Goal: Task Accomplishment & Management: Use online tool/utility

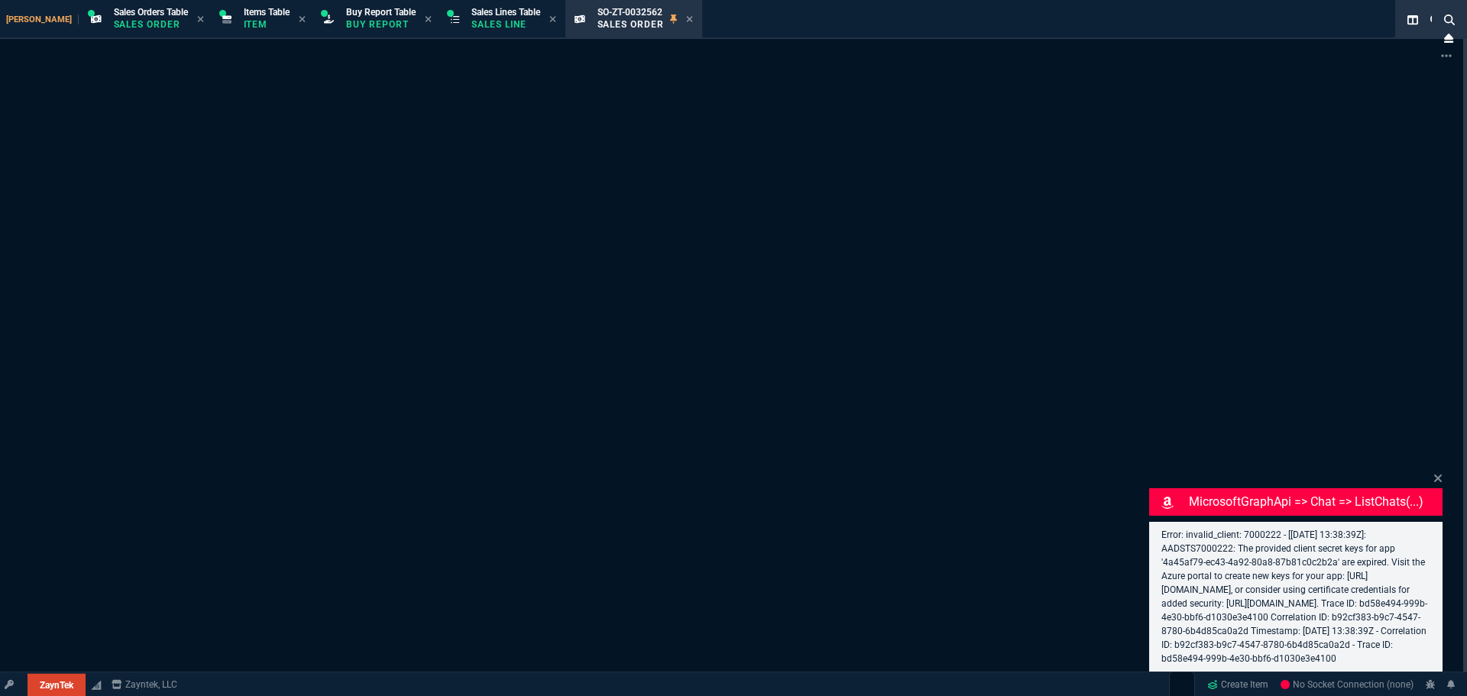
select select "9: OCAM"
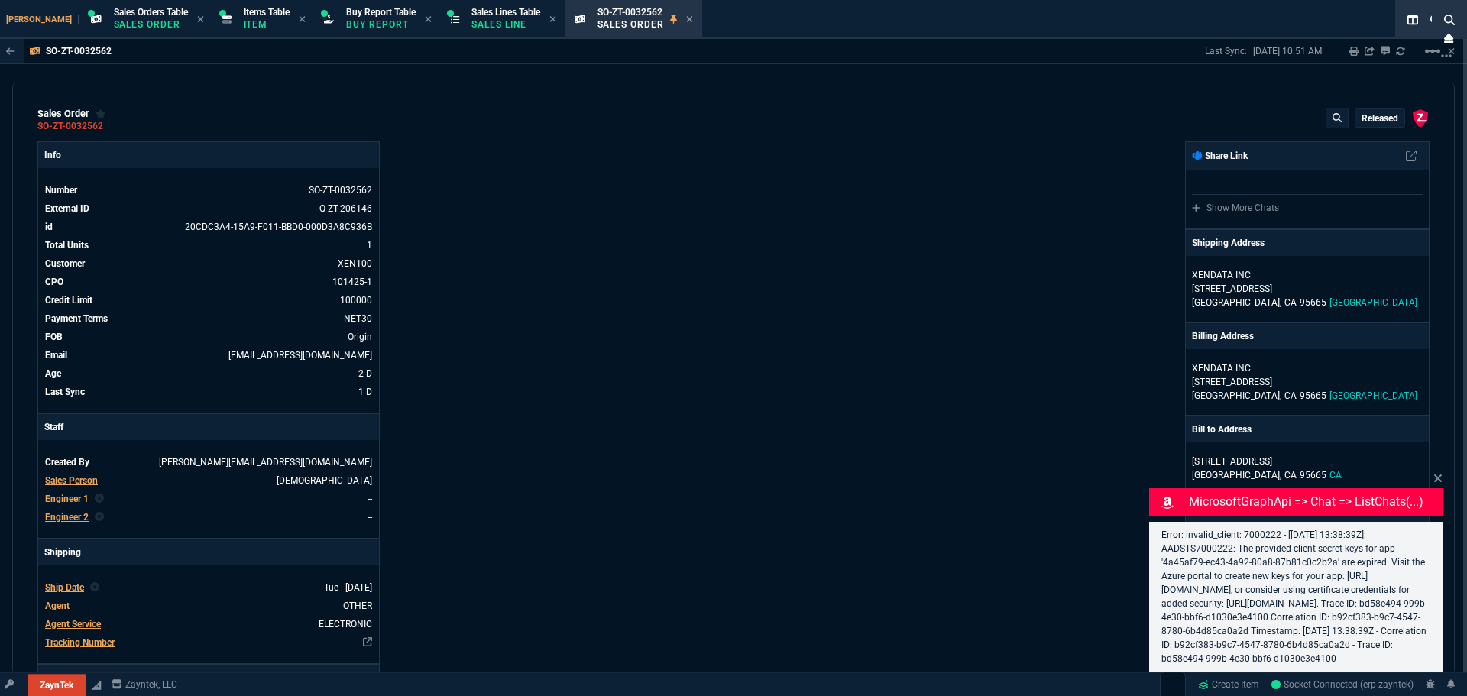
type input "9435"
type input "162.91"
type input "477.38"
type input "109"
type input "11"
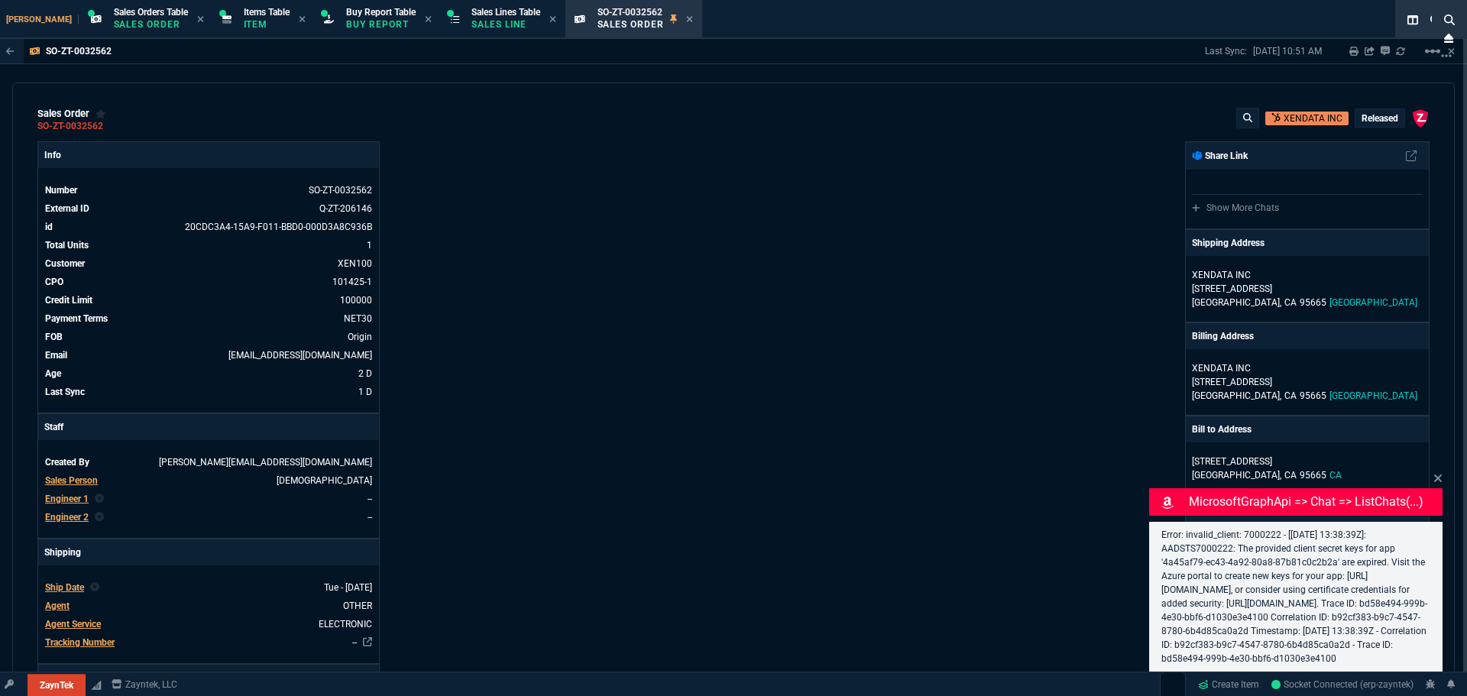
type input "770"
type input "9"
type input "84"
type input "210"
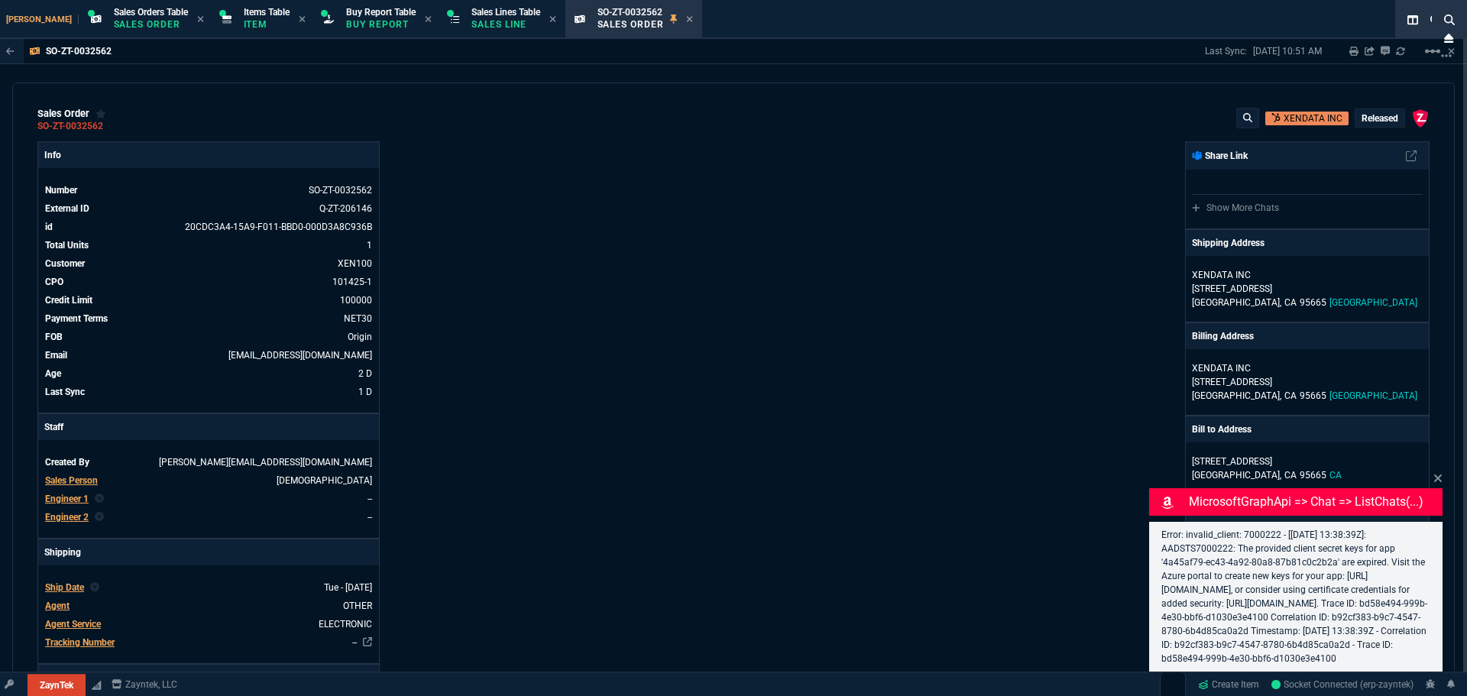
type input "-100"
type input "-30"
type input "28"
type input "42"
type input "48"
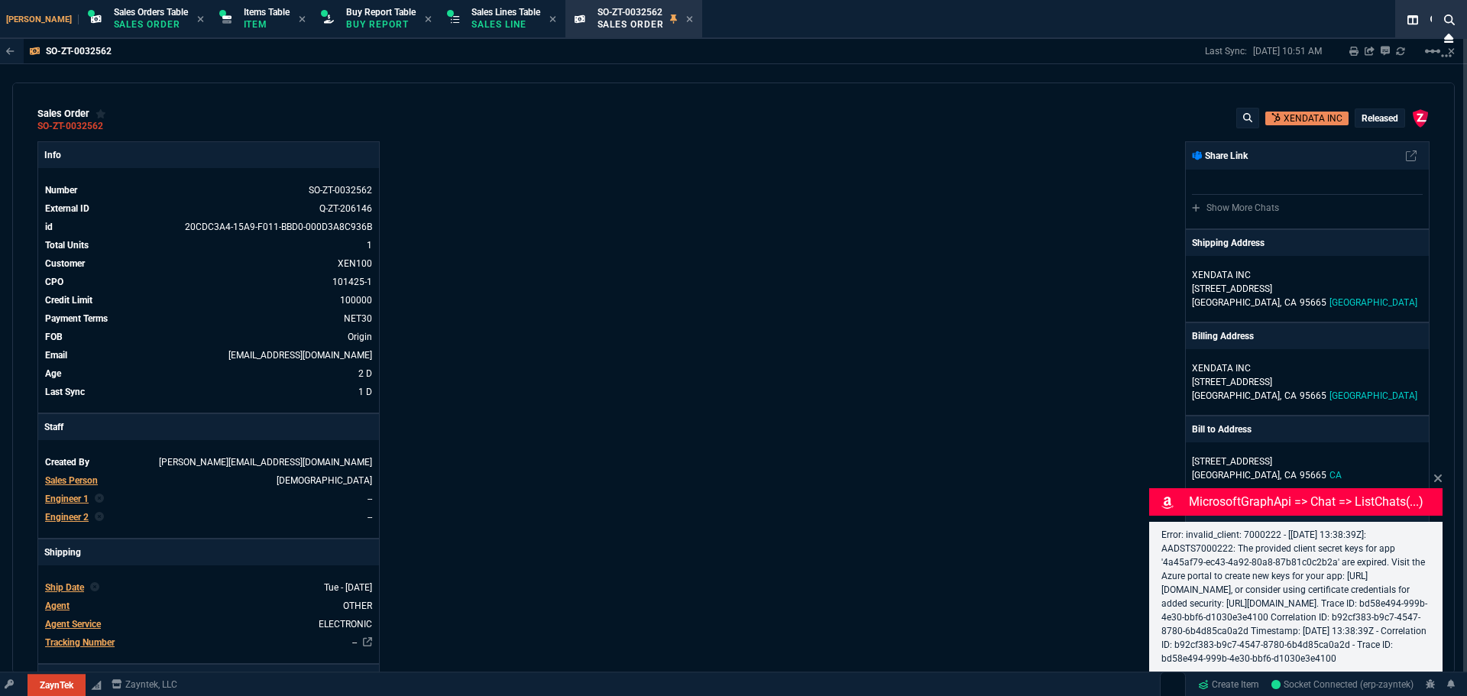
type input "100"
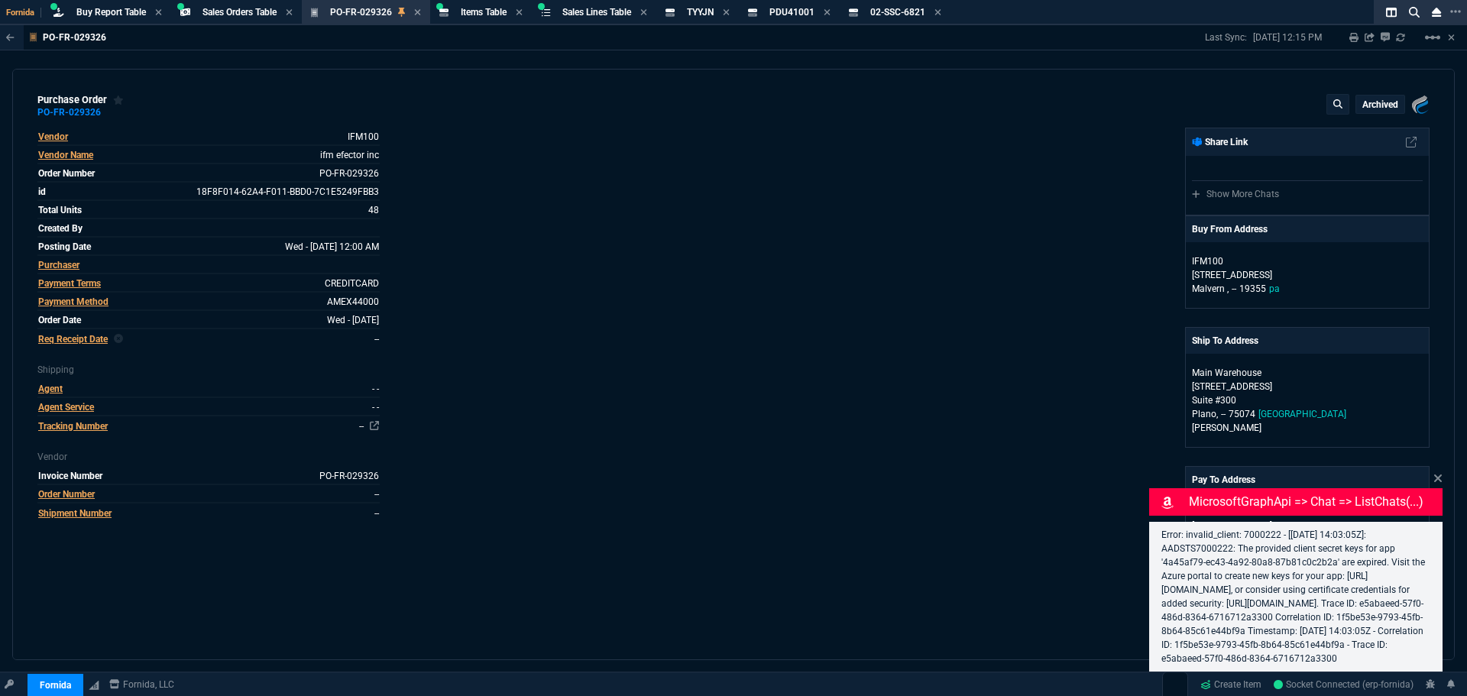
select select "9: OCAM"
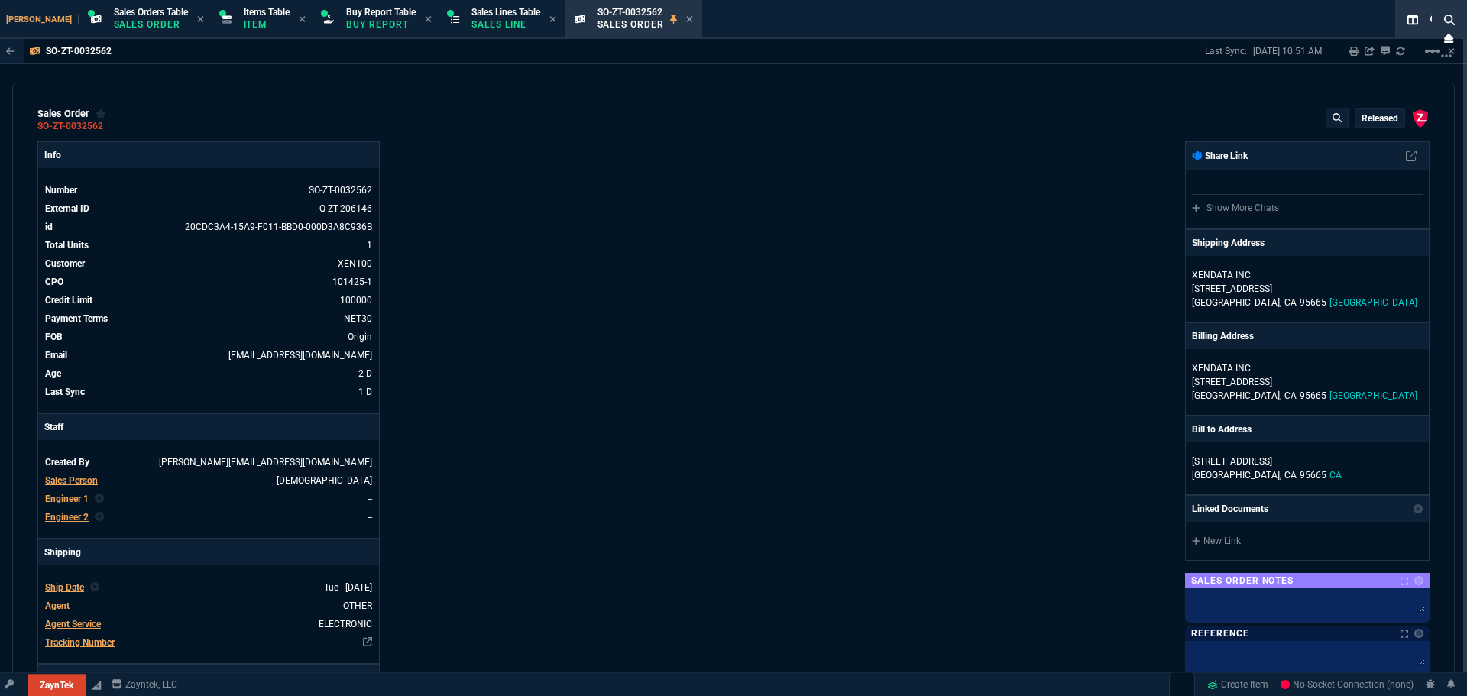
select select "9: OCAM"
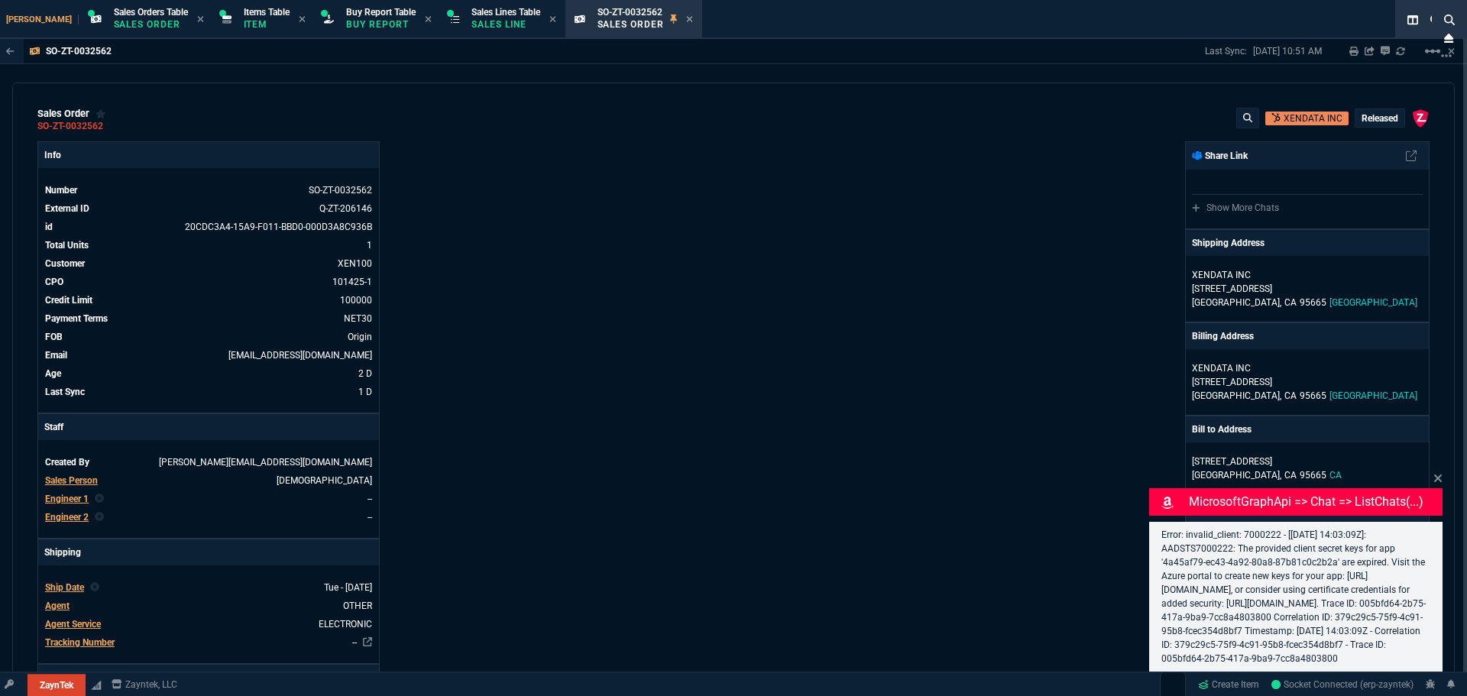
type input "11"
type input "770"
type input "9435"
type input "9"
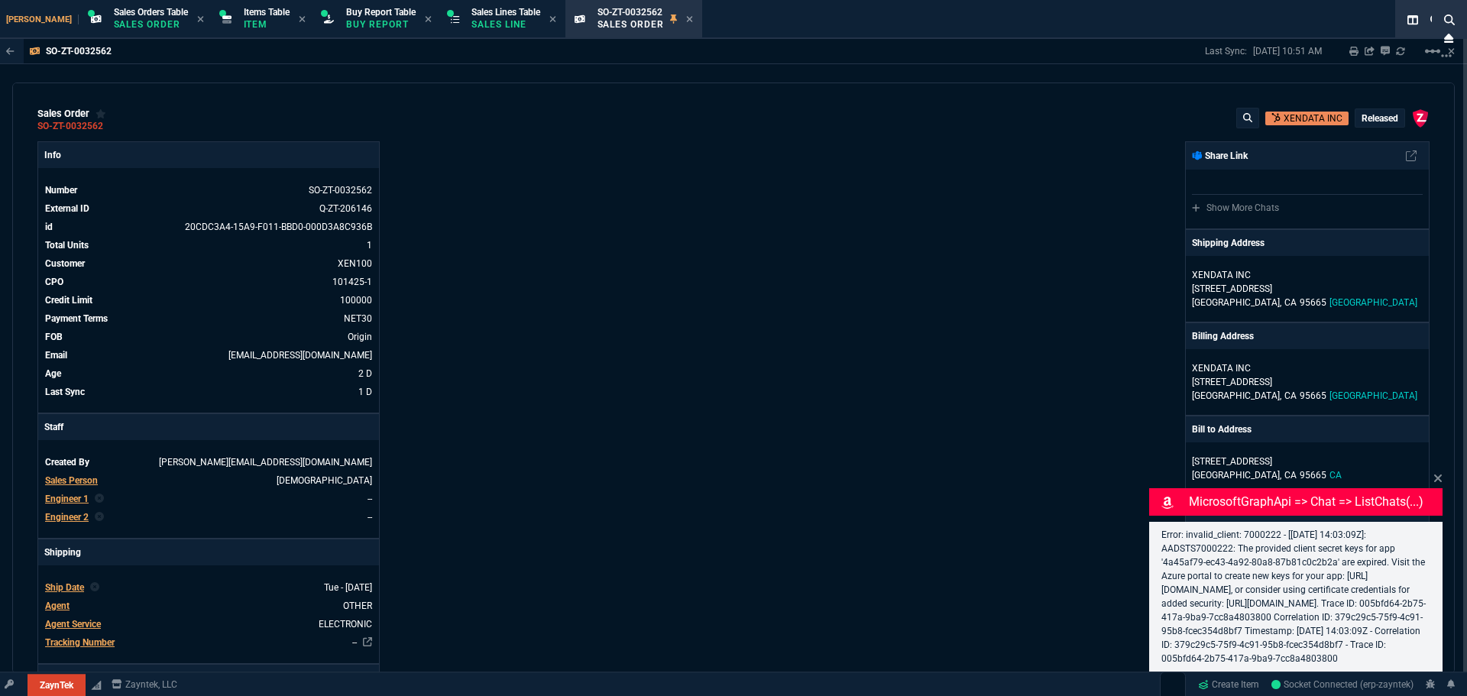
type input "162.91"
type input "84"
type input "210"
type input "477.38"
type input "-100"
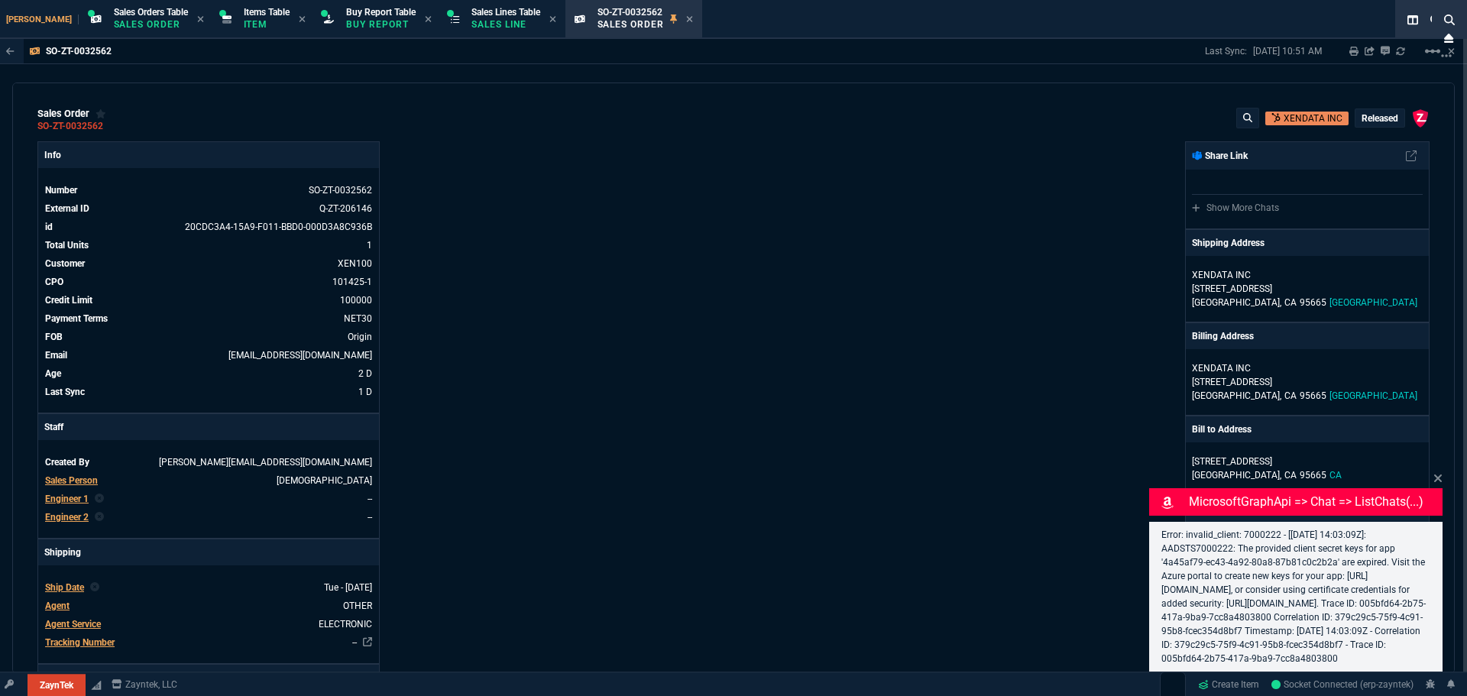
type input "-30"
type input "109"
type input "28"
type input "42"
type input "48"
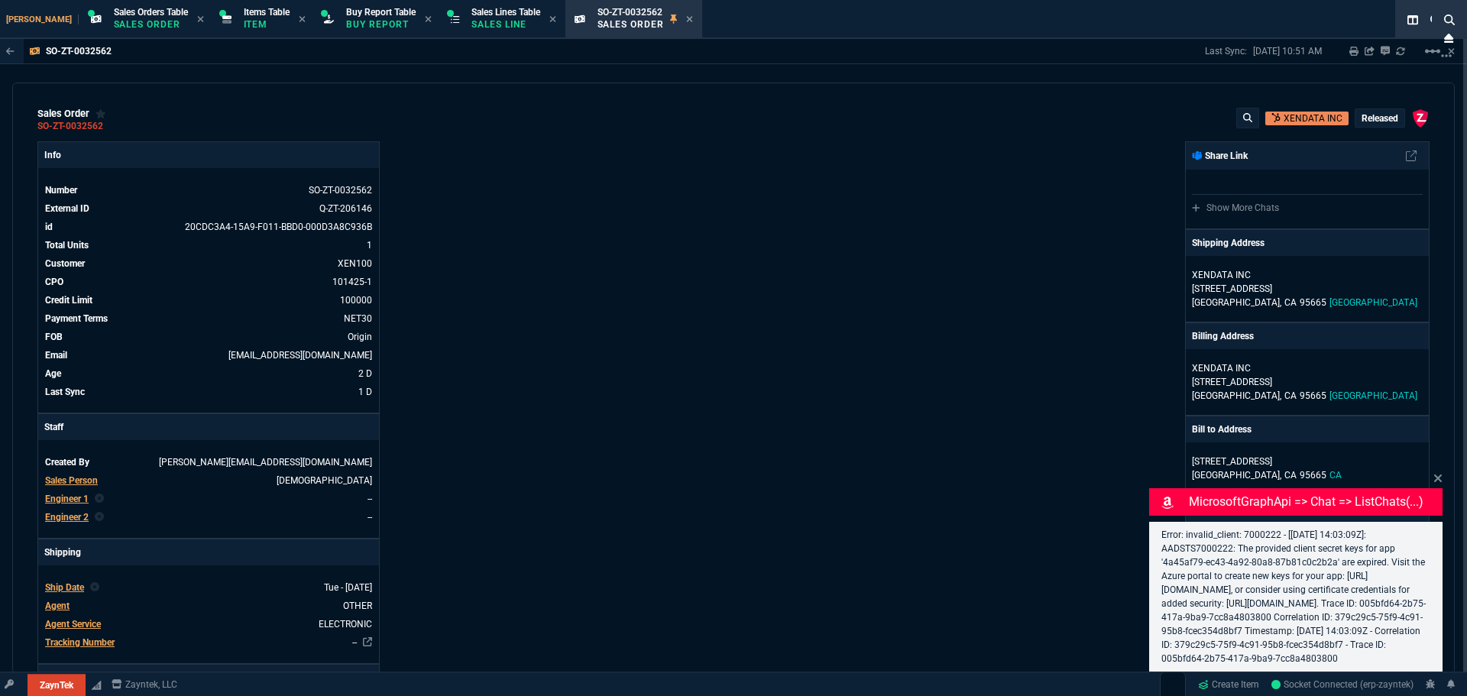
type input "100"
